Goal: Task Accomplishment & Management: Complete application form

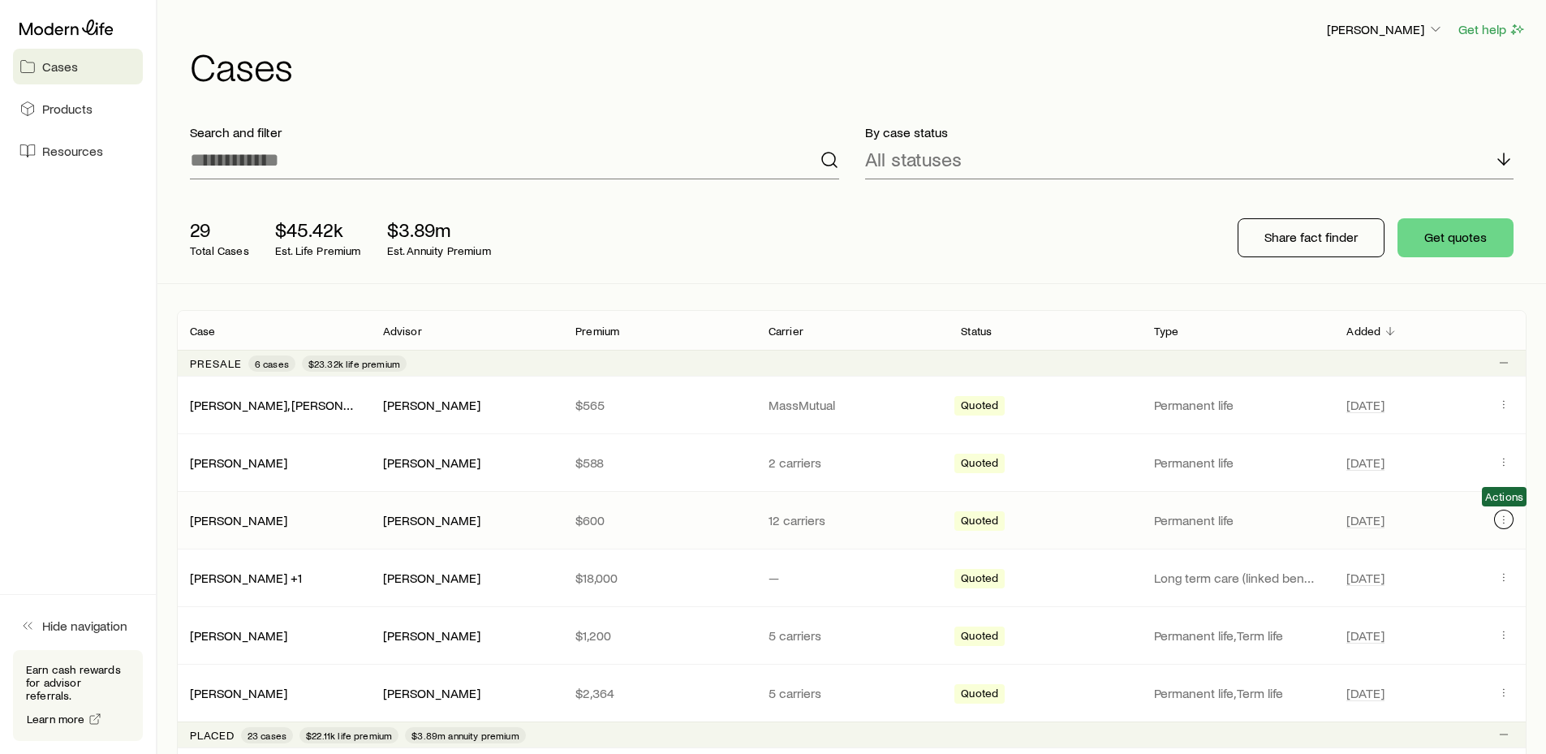
click at [1502, 518] on icon "Client cases" at bounding box center [1503, 519] width 13 height 13
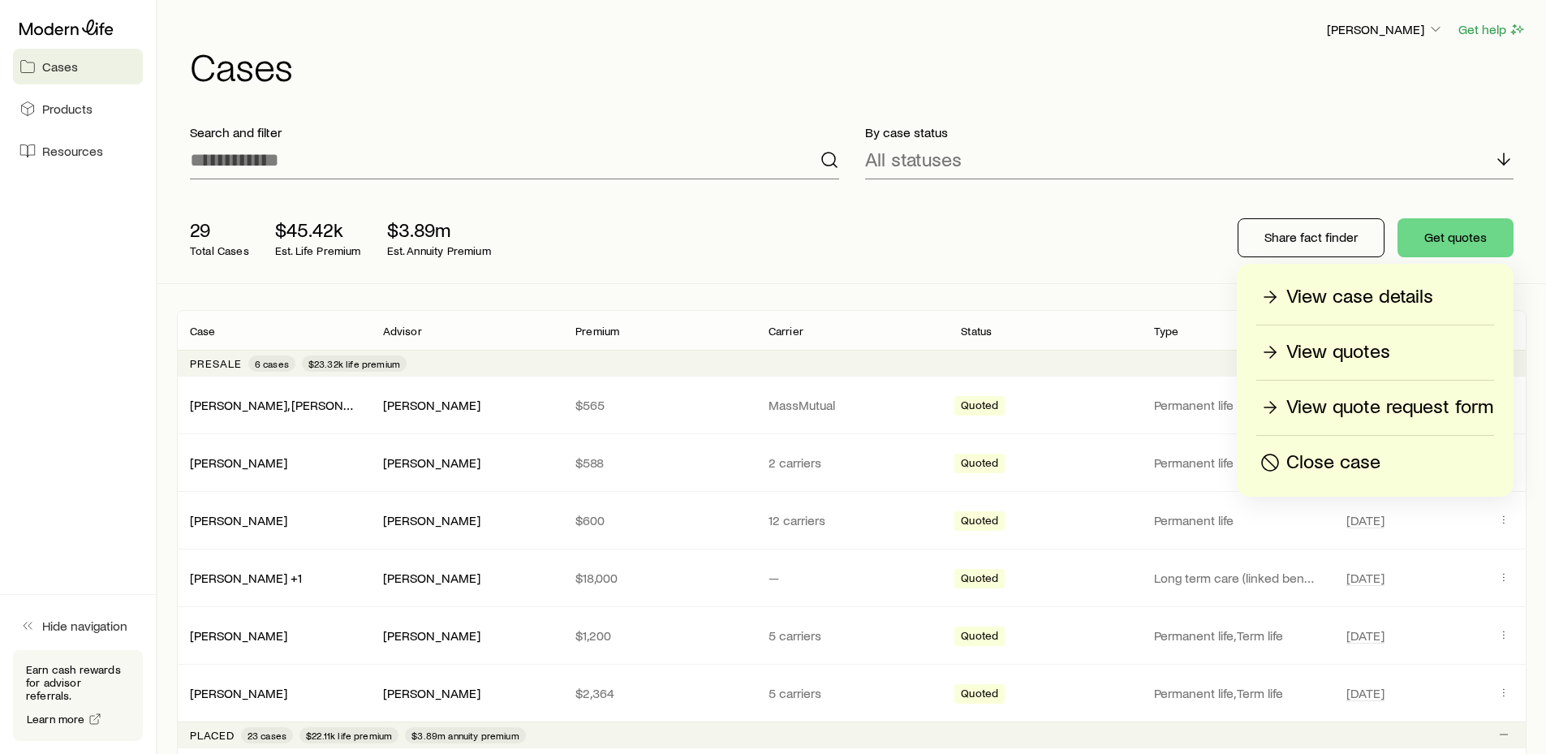
click at [1418, 297] on p "View case details" at bounding box center [1359, 297] width 147 height 26
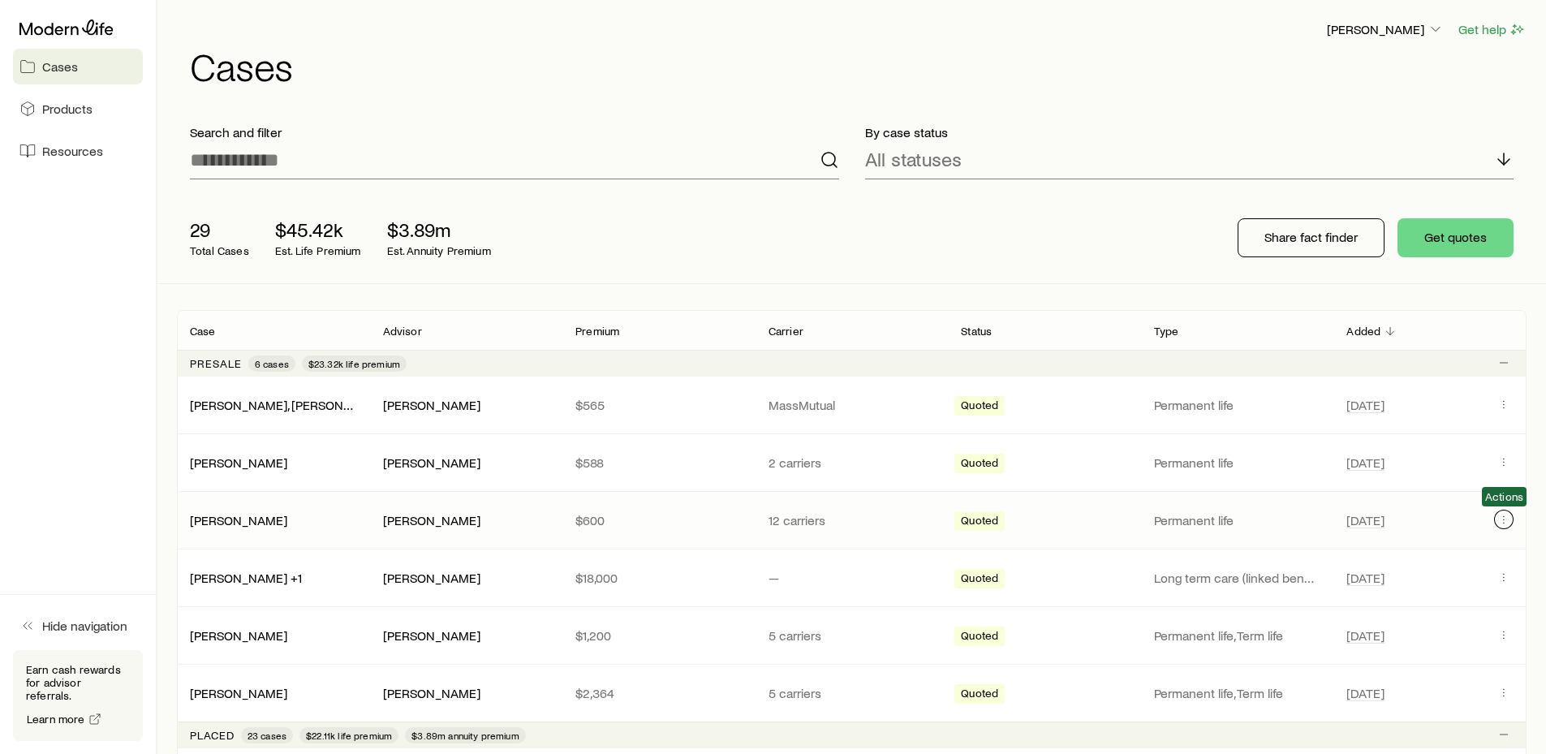
click at [1505, 520] on icon "Client cases" at bounding box center [1503, 519] width 13 height 13
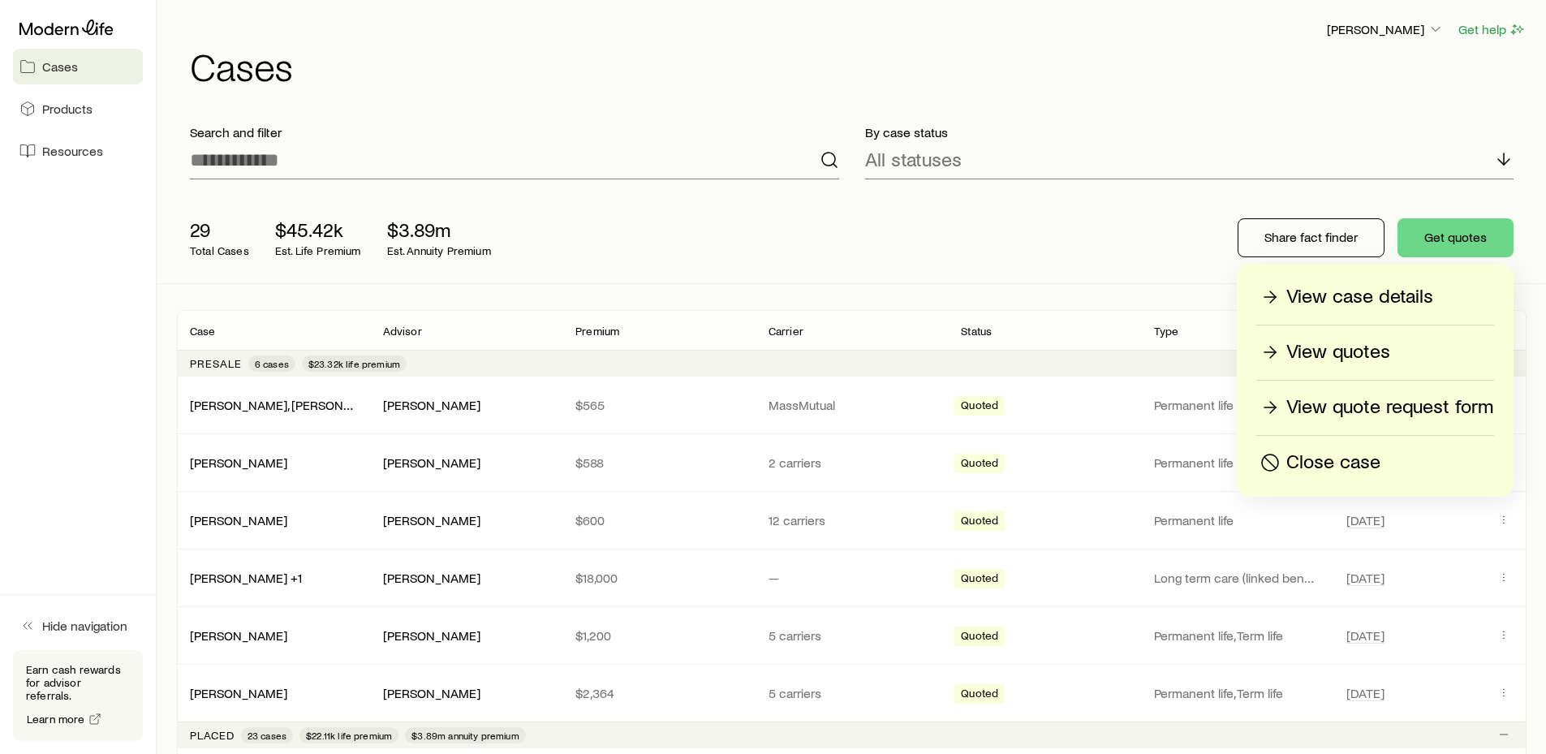
click at [1373, 352] on p "View quotes" at bounding box center [1338, 352] width 104 height 26
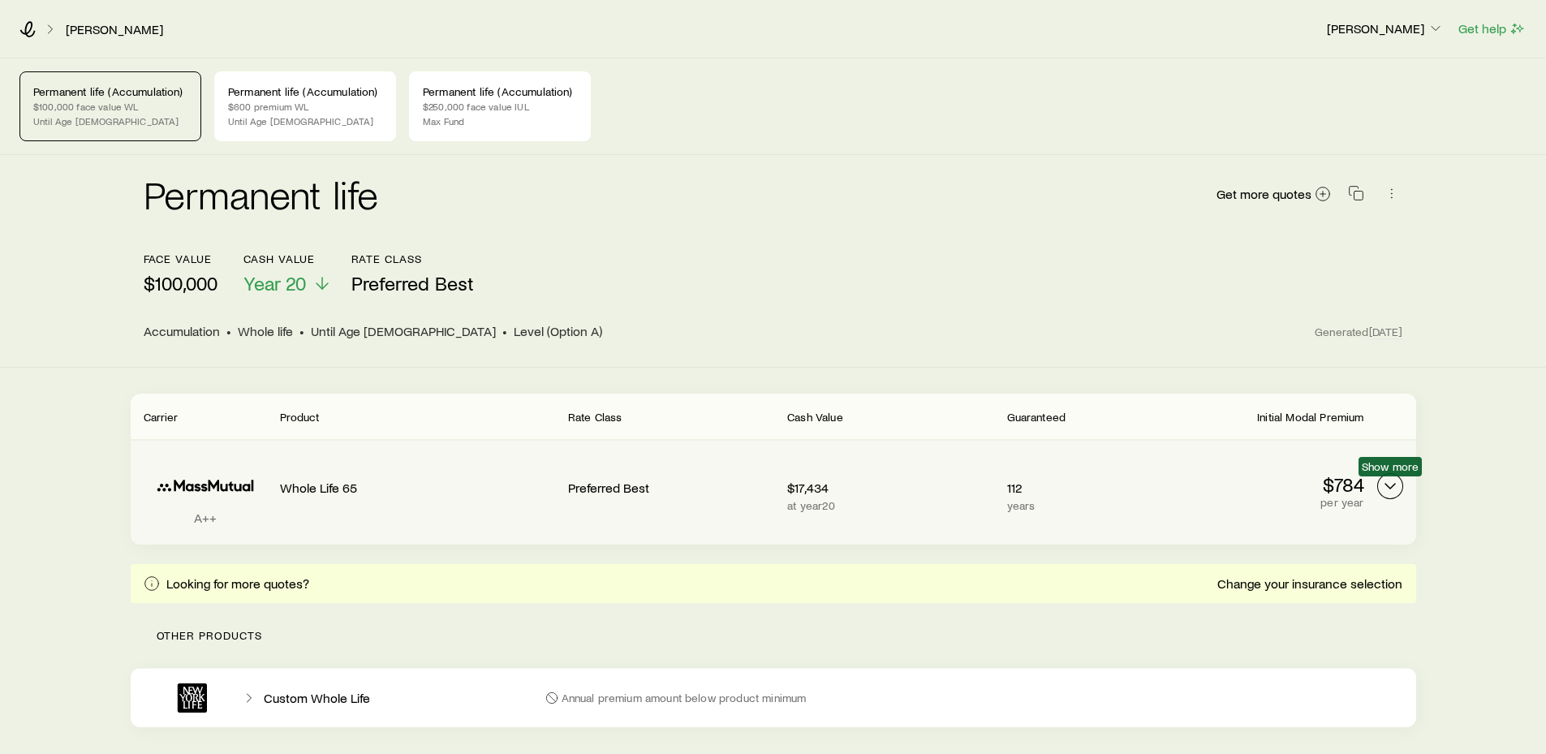
click at [1393, 485] on polyline "Permanent quotes" at bounding box center [1390, 486] width 10 height 5
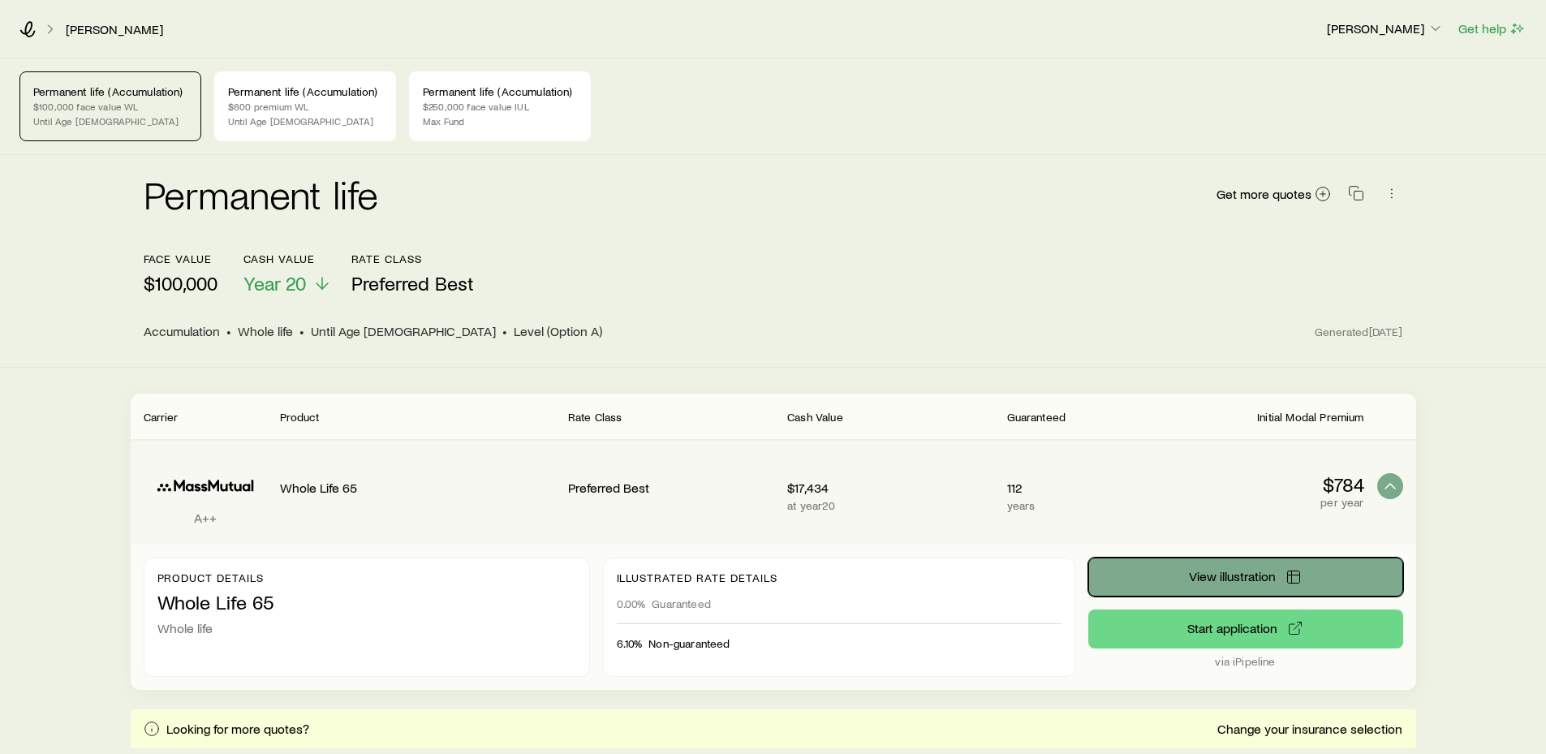
click at [1270, 579] on span "View illustration" at bounding box center [1232, 576] width 87 height 13
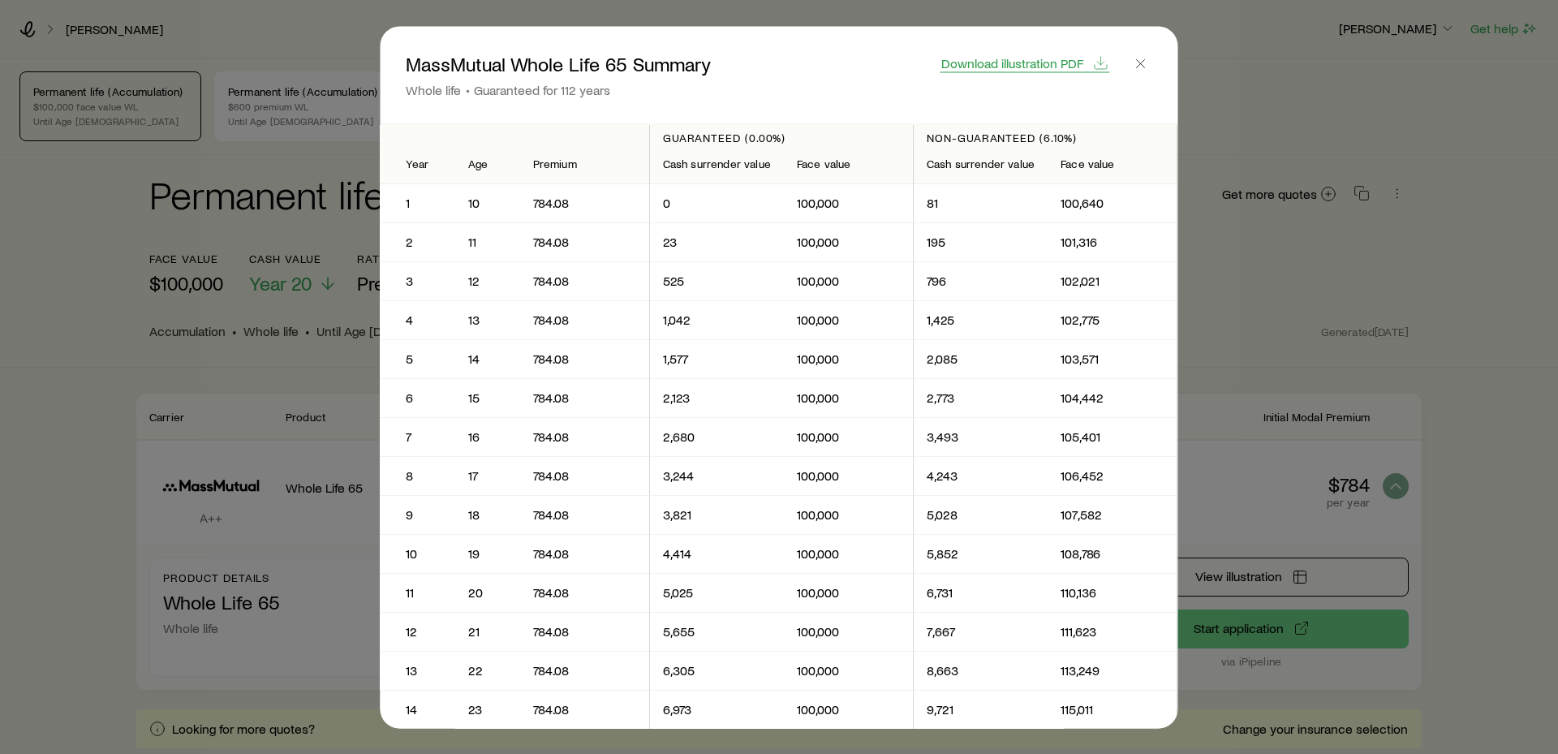
click at [1080, 64] on span "Download illustration PDF" at bounding box center [1012, 62] width 142 height 13
click at [1147, 68] on icon "button" at bounding box center [1141, 63] width 16 height 16
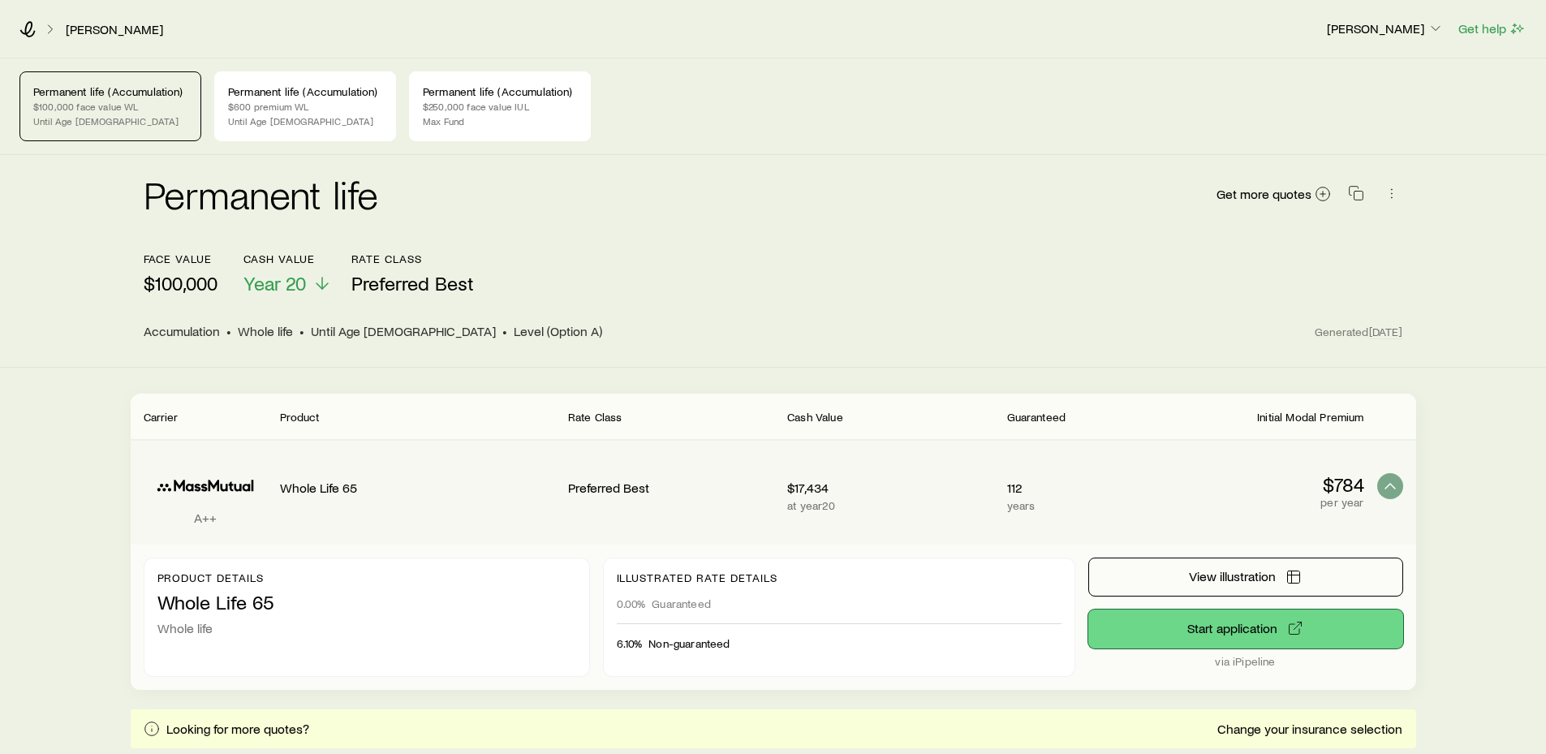
click at [1248, 629] on button "Start application" at bounding box center [1245, 629] width 315 height 39
